Goal: Task Accomplishment & Management: Manage account settings

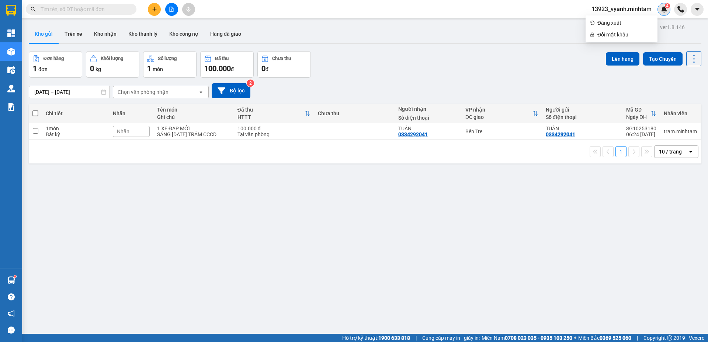
click at [665, 11] on img at bounding box center [664, 9] width 7 height 7
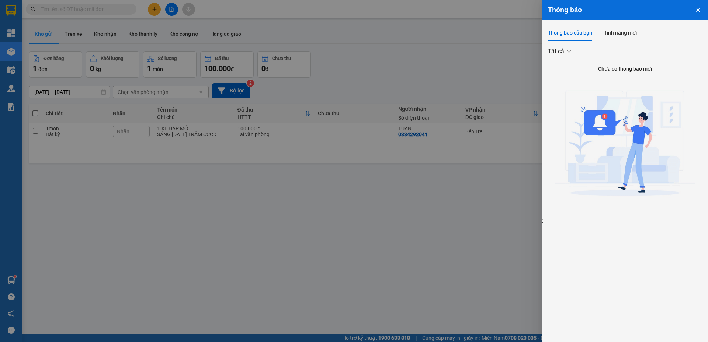
drag, startPoint x: 696, startPoint y: 8, endPoint x: 685, endPoint y: 11, distance: 11.0
click at [695, 8] on icon "close" at bounding box center [698, 10] width 6 height 6
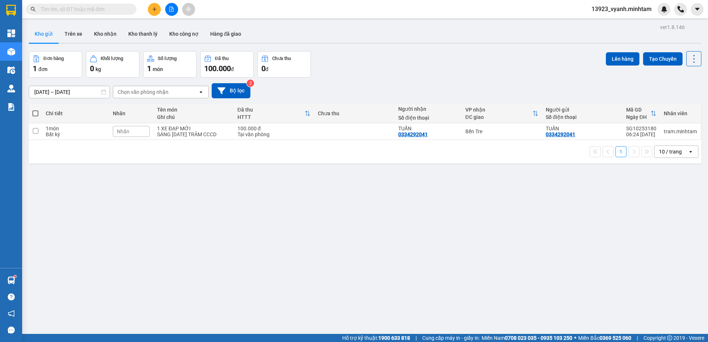
click at [660, 15] on div "13923_vyanh.minhtam" at bounding box center [627, 9] width 85 height 13
click at [663, 11] on img at bounding box center [664, 9] width 7 height 7
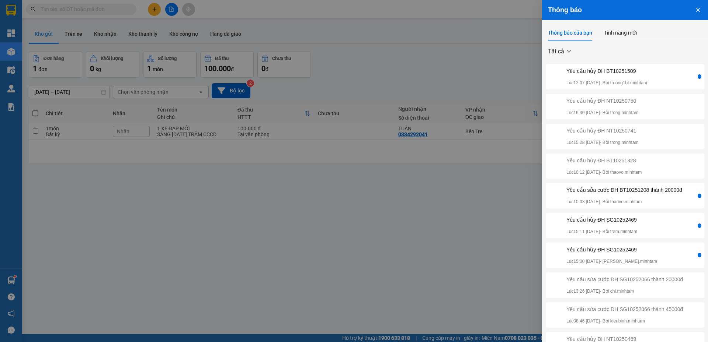
click at [647, 76] on div "Yêu cầu hủy ĐH BT10251509 Lúc 12:07 [DATE] - Bởi truong1bt.minhtam" at bounding box center [606, 77] width 81 height 20
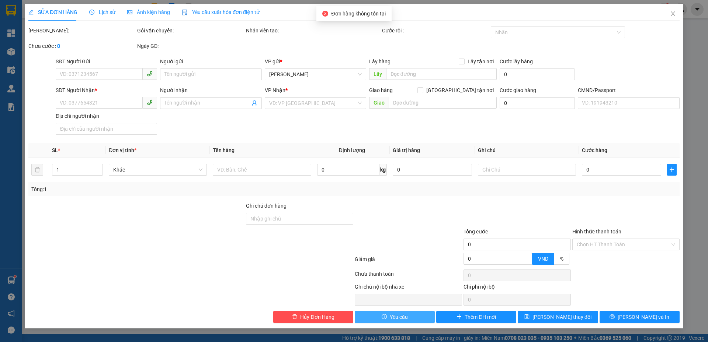
click at [389, 316] on button "Yêu cầu" at bounding box center [395, 317] width 80 height 12
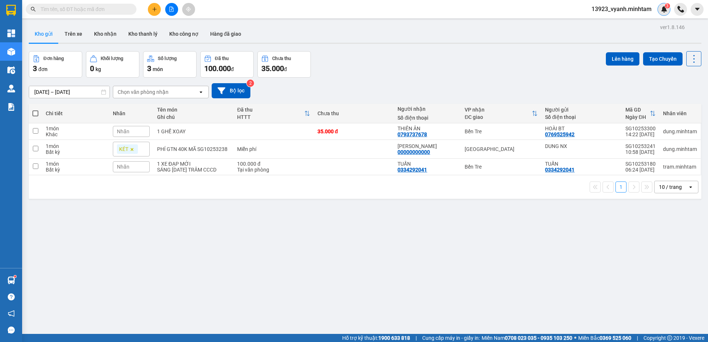
click at [663, 13] on div "3" at bounding box center [663, 9] width 13 height 13
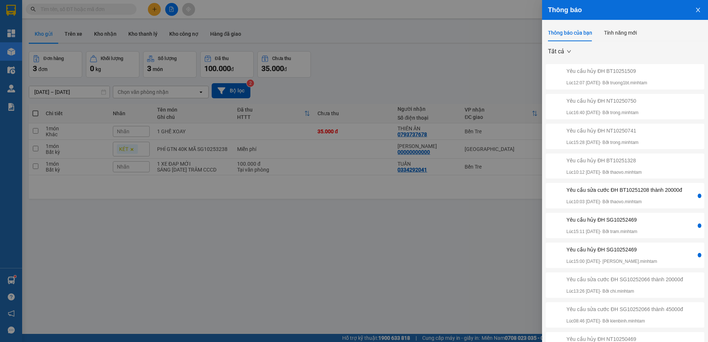
drag, startPoint x: 692, startPoint y: 11, endPoint x: 641, endPoint y: 0, distance: 52.7
click at [695, 11] on icon "close" at bounding box center [698, 10] width 6 height 6
